Goal: Check status: Check status

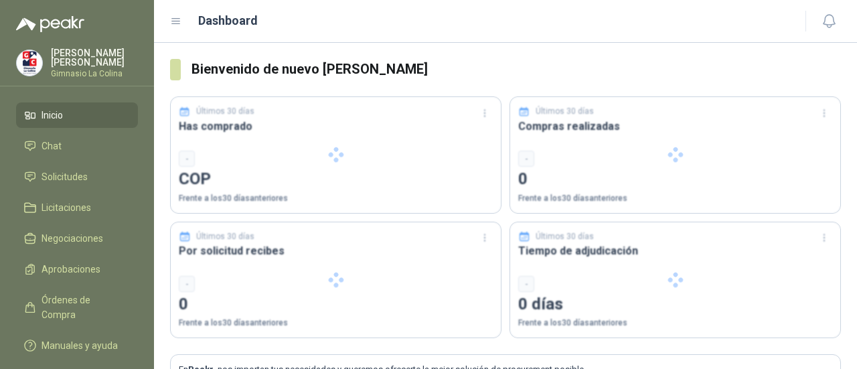
click at [394, 157] on div at bounding box center [336, 155] width 330 height 116
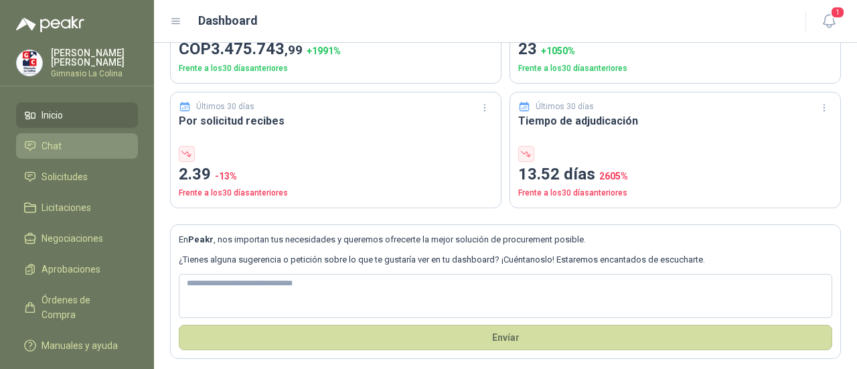
scroll to position [134, 0]
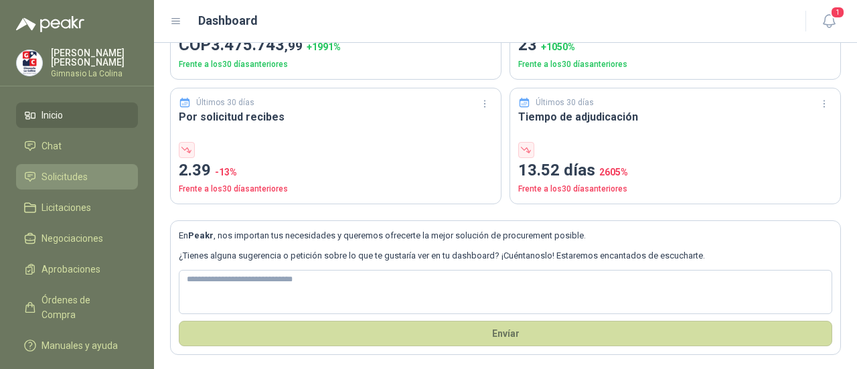
click at [80, 181] on span "Solicitudes" at bounding box center [65, 176] width 46 height 15
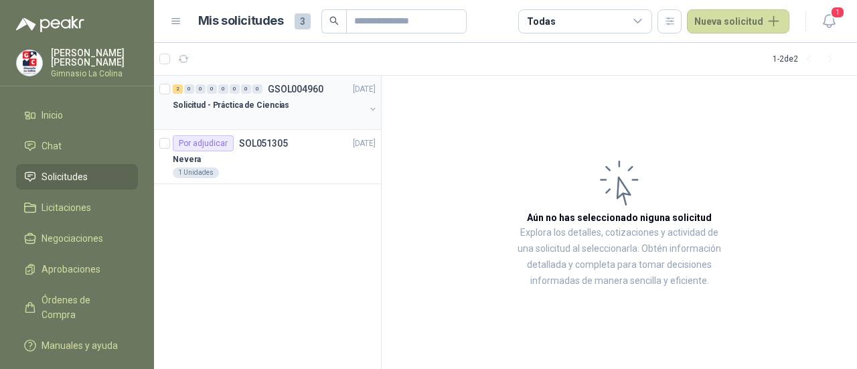
click at [274, 124] on div "2 0 0 0 0 0 0 0 GSOL004960 [DATE] Solicitud - Práctica de Ciencias" at bounding box center [267, 103] width 227 height 54
click at [329, 106] on div "Solicitud - Práctica de Ciencias" at bounding box center [269, 105] width 192 height 16
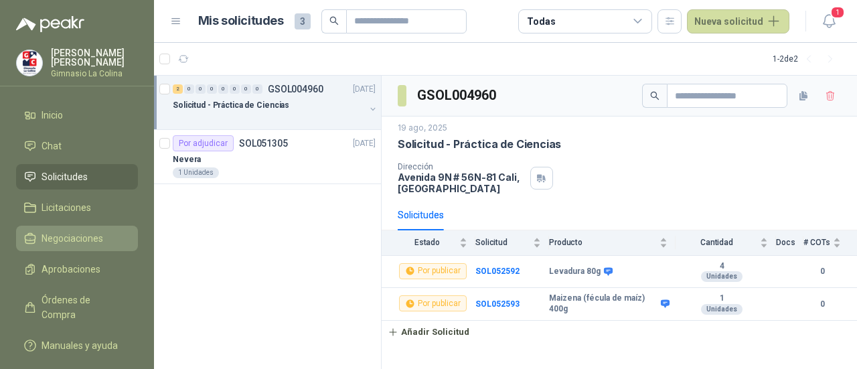
click at [101, 250] on link "Negociaciones" at bounding box center [77, 238] width 122 height 25
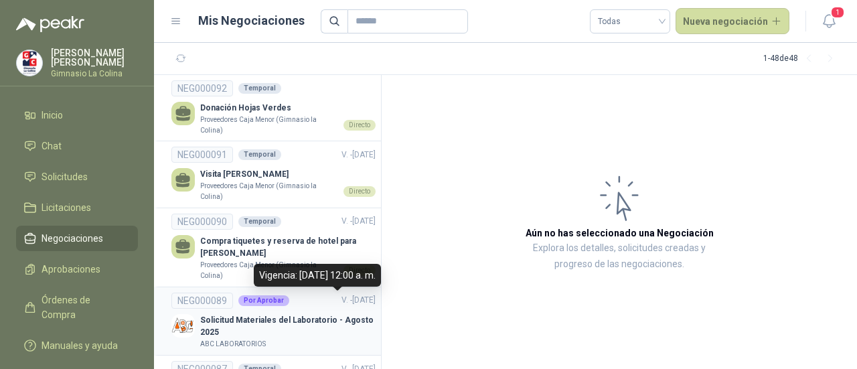
scroll to position [67, 0]
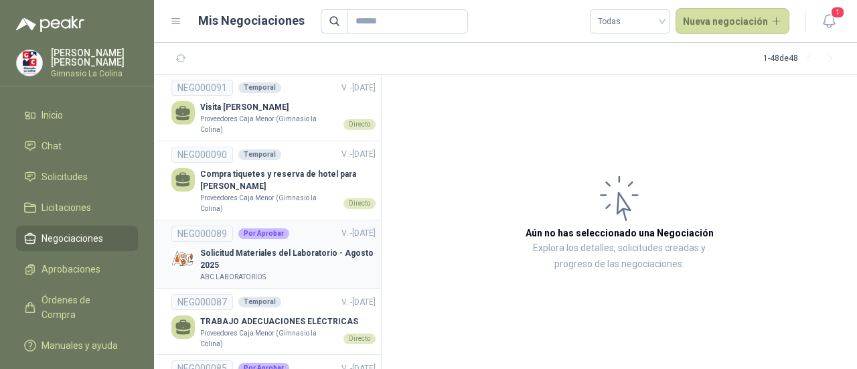
click at [220, 269] on p "Solicitud Materiales del Laboratorio - Agosto 2025" at bounding box center [287, 259] width 175 height 25
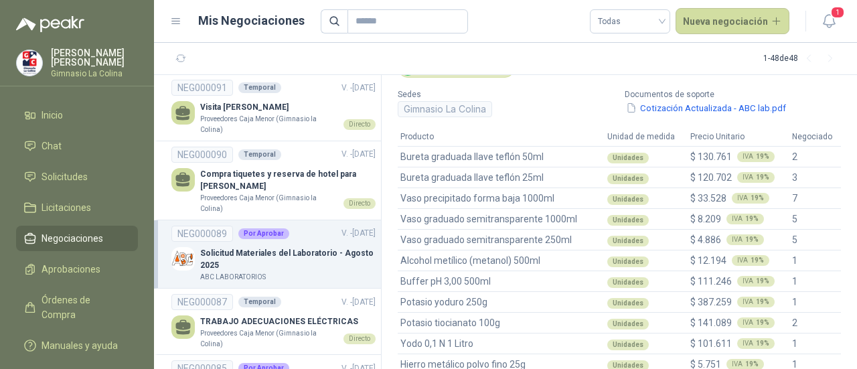
scroll to position [201, 0]
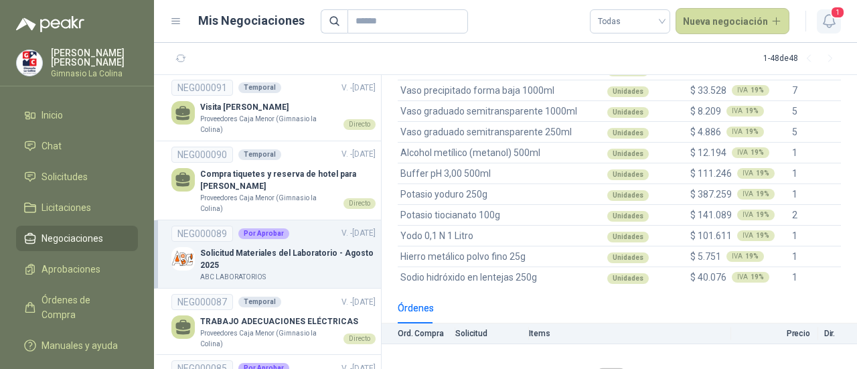
click at [826, 18] on icon "button" at bounding box center [829, 21] width 17 height 17
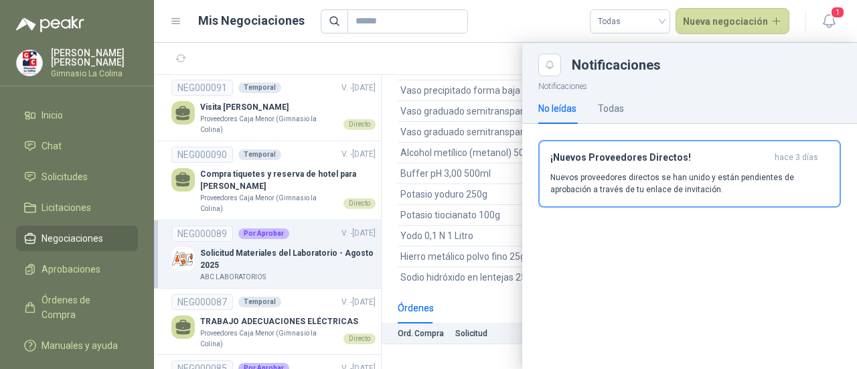
click at [394, 64] on div at bounding box center [505, 206] width 703 height 326
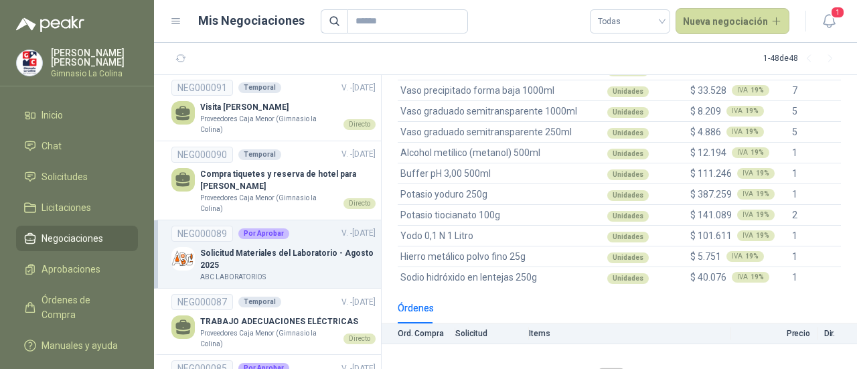
click at [67, 70] on p "Gimnasio La Colina" at bounding box center [94, 74] width 87 height 8
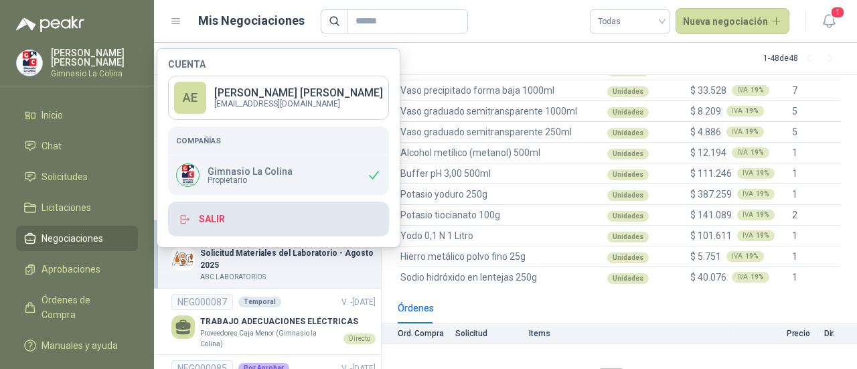
click at [198, 224] on button "Salir" at bounding box center [278, 219] width 221 height 35
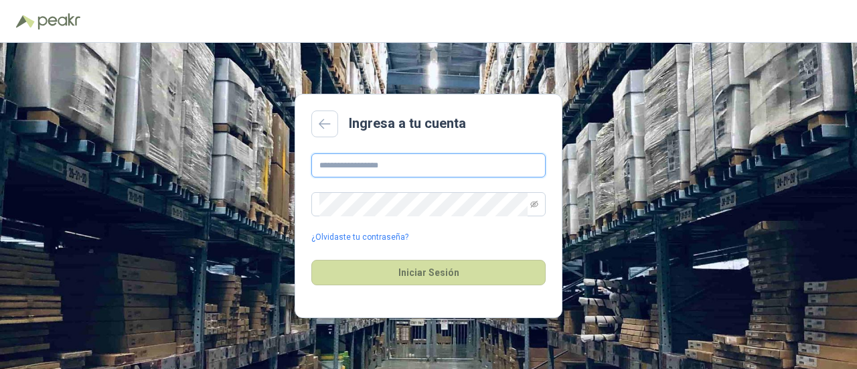
click at [341, 172] on input "text" at bounding box center [428, 165] width 234 height 24
type input "**********"
click at [311, 260] on button "Iniciar Sesión" at bounding box center [428, 272] width 234 height 25
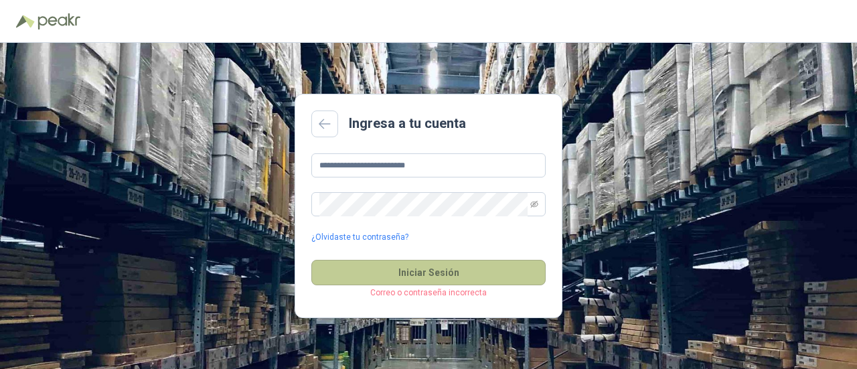
click at [411, 279] on button "Iniciar Sesión" at bounding box center [428, 272] width 234 height 25
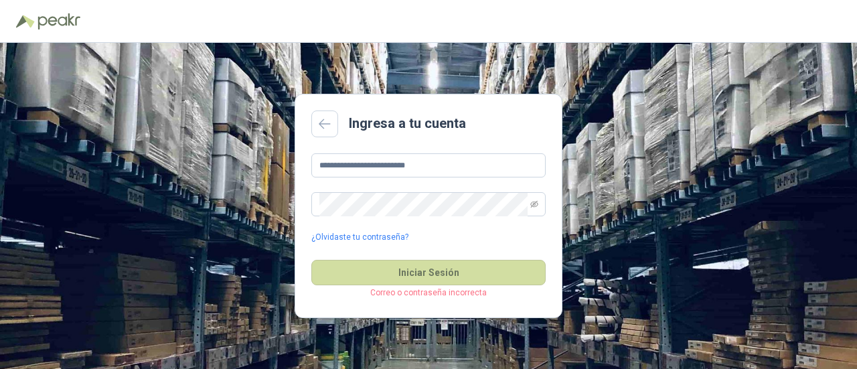
click at [364, 188] on div "**********" at bounding box center [428, 198] width 234 height 90
click at [536, 202] on icon "eye-invisible" at bounding box center [534, 204] width 8 height 7
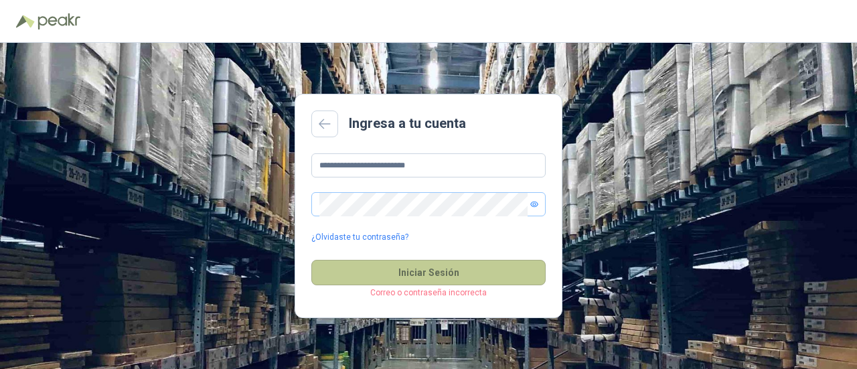
click at [495, 260] on button "Iniciar Sesión" at bounding box center [428, 272] width 234 height 25
